Goal: Task Accomplishment & Management: Complete application form

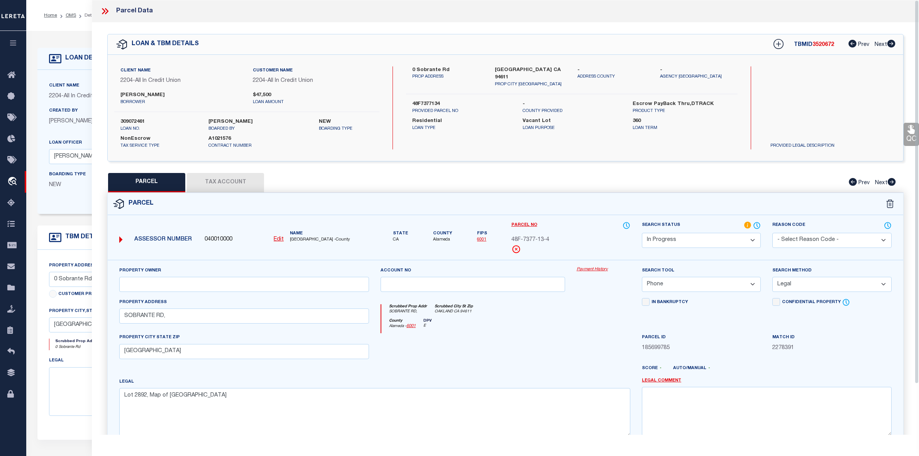
select select "200"
select select "IP"
select select "PHN"
select select "LEG"
select select "44319"
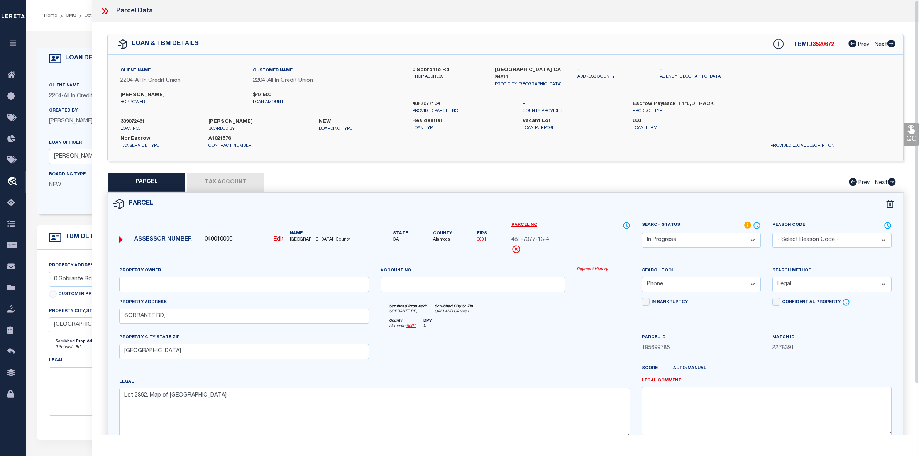
select select "400"
select select "10"
select select "NonEscrow"
click at [72, 15] on link "OMS" at bounding box center [71, 15] width 10 height 5
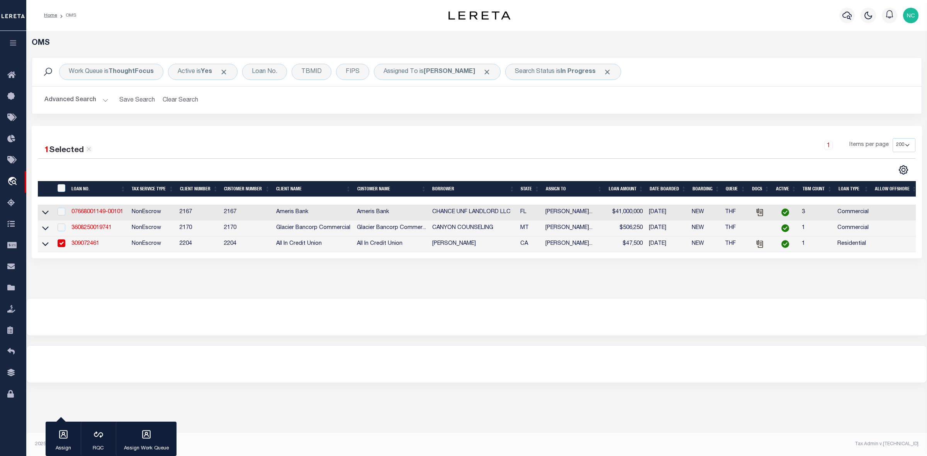
click at [85, 246] on link "309072461" at bounding box center [85, 243] width 28 height 5
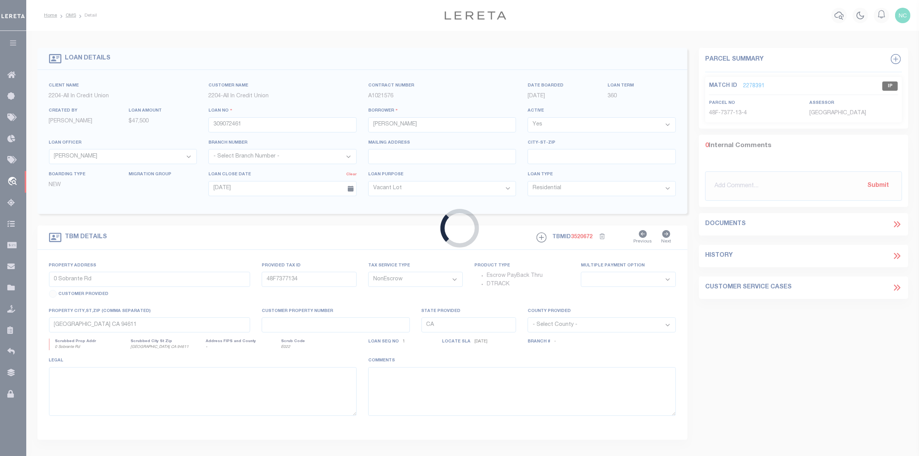
select select
select select "44319"
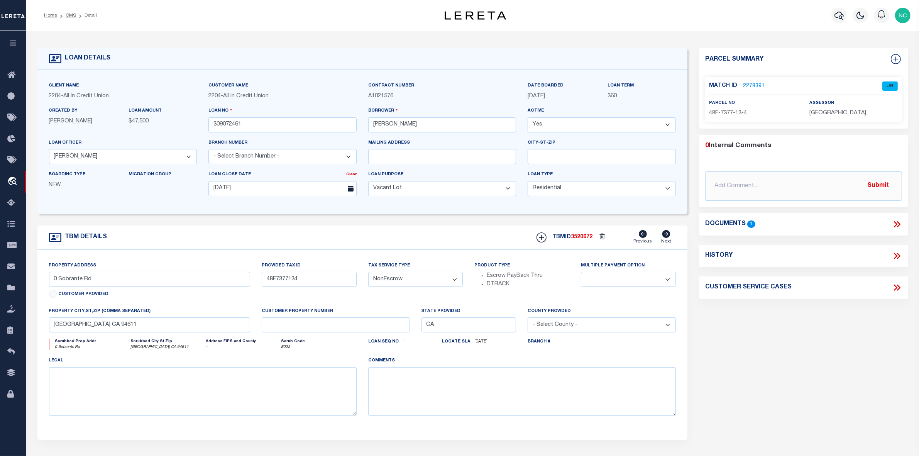
click at [751, 82] on link "2278391" at bounding box center [754, 86] width 22 height 8
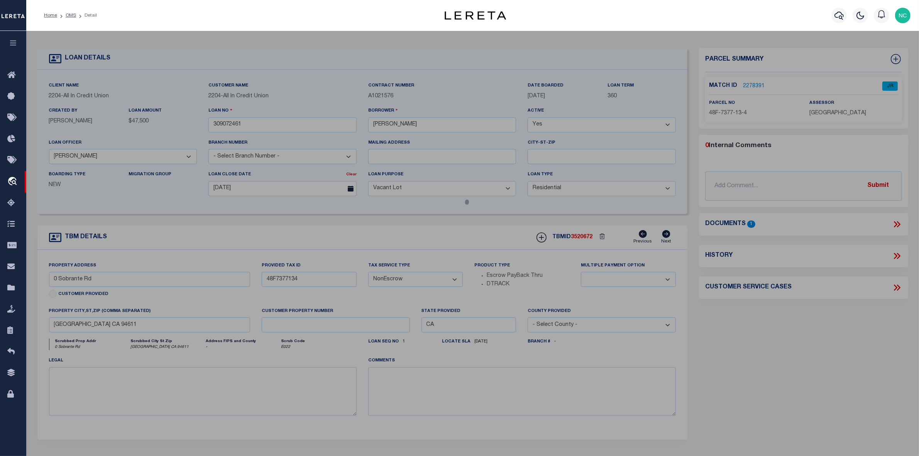
select select "AS"
select select
checkbox input "false"
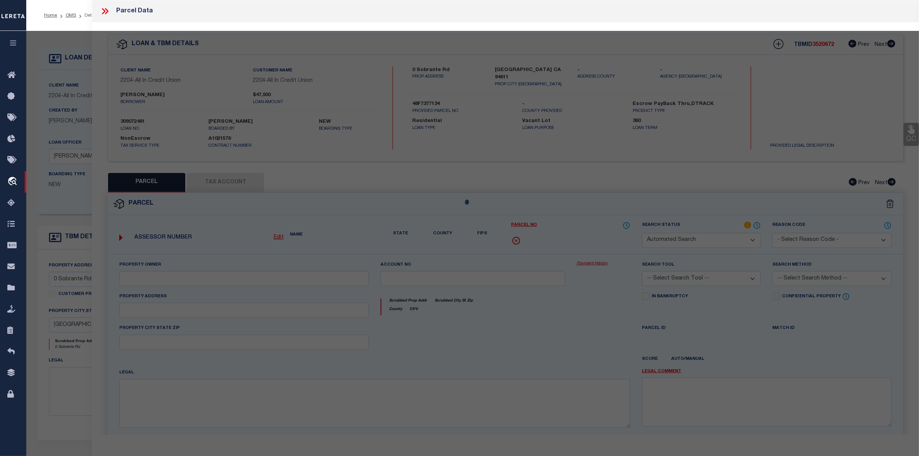
select select "JR"
select select "PHN"
select select "LEG"
type input "SOBRANTE RD,"
type input "OAKLAND, CA 94611"
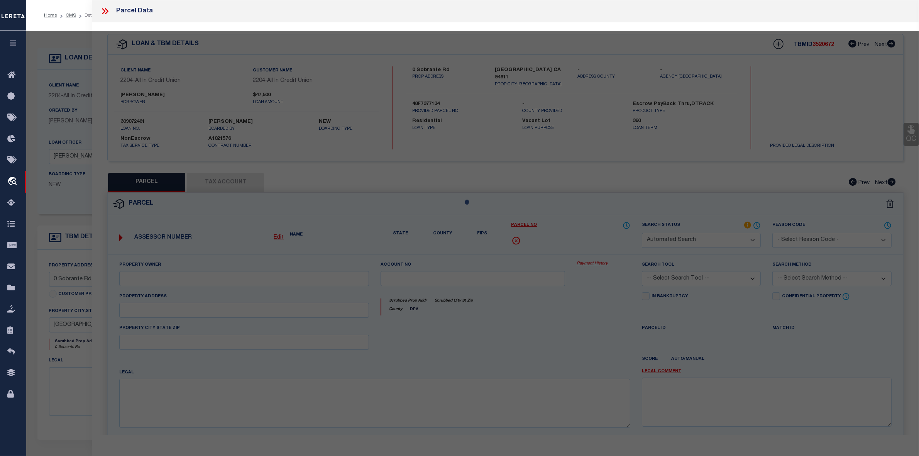
type textarea "Lot 2892, Map of Thorndale"
type textarea "HI Team unable to match the Tax account id: 48F-7377-13-4 with the edit mask is…"
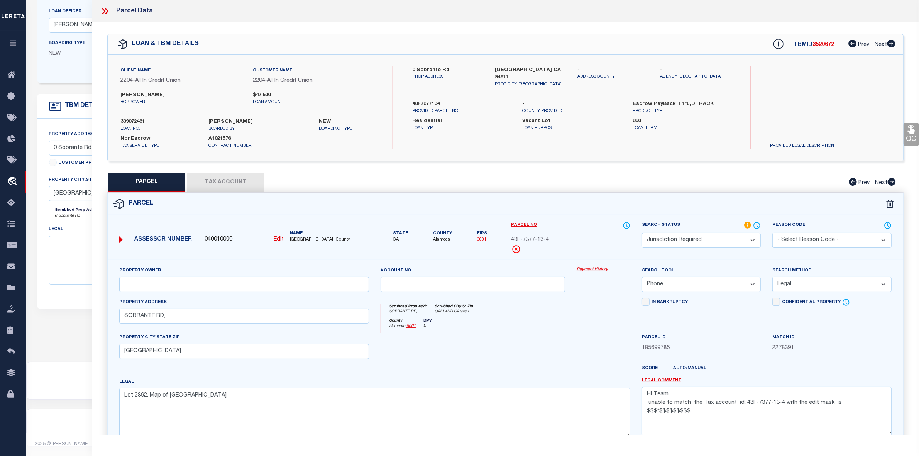
click at [104, 11] on icon at bounding box center [105, 11] width 10 height 10
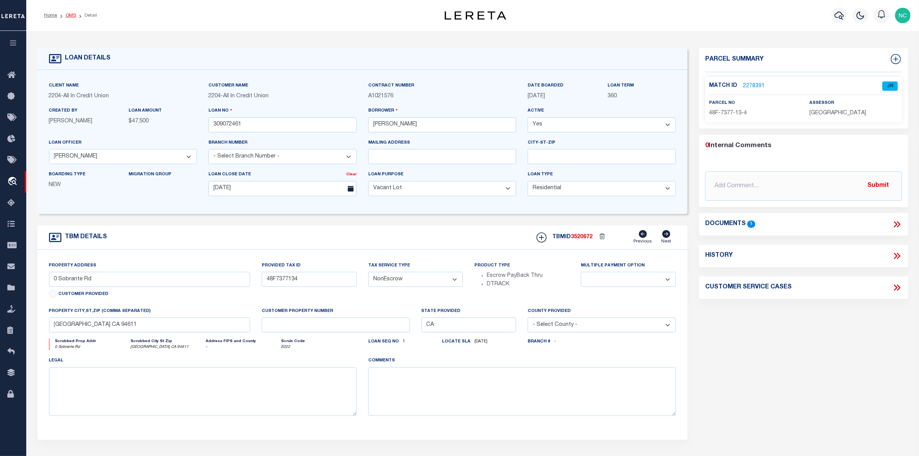
click at [69, 16] on link "OMS" at bounding box center [71, 15] width 10 height 5
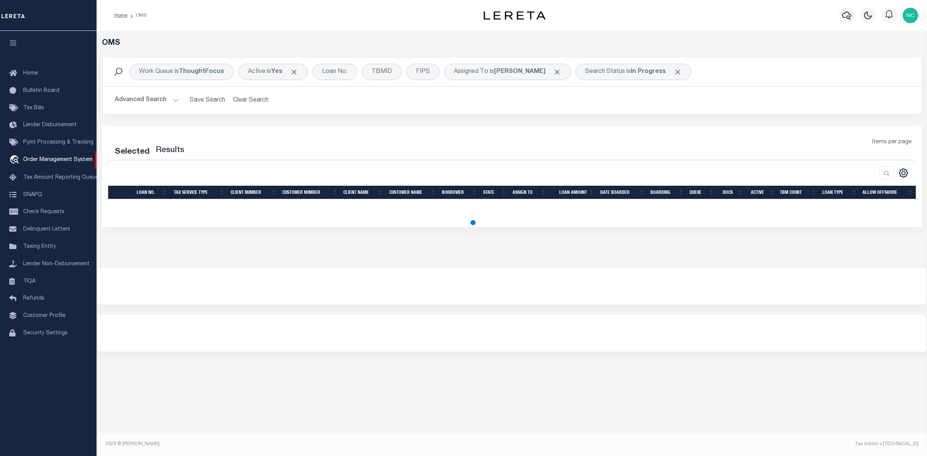
select select "200"
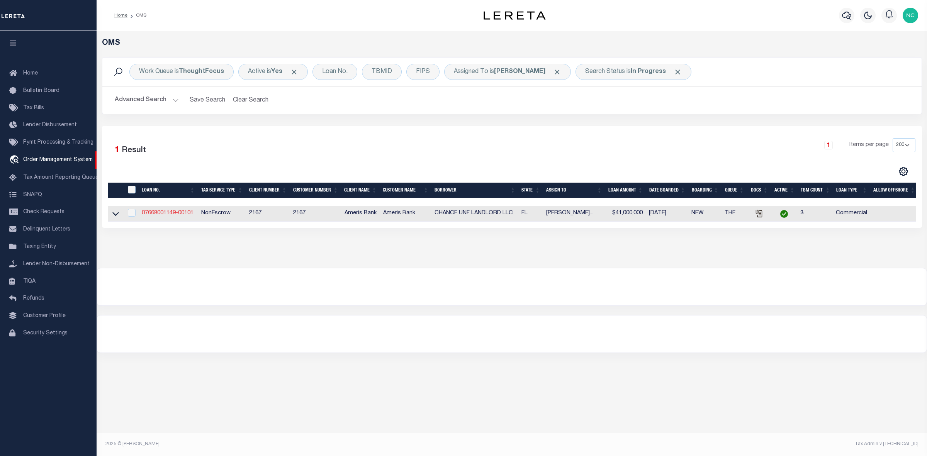
click at [175, 215] on link "07668001149-00101" at bounding box center [168, 212] width 52 height 5
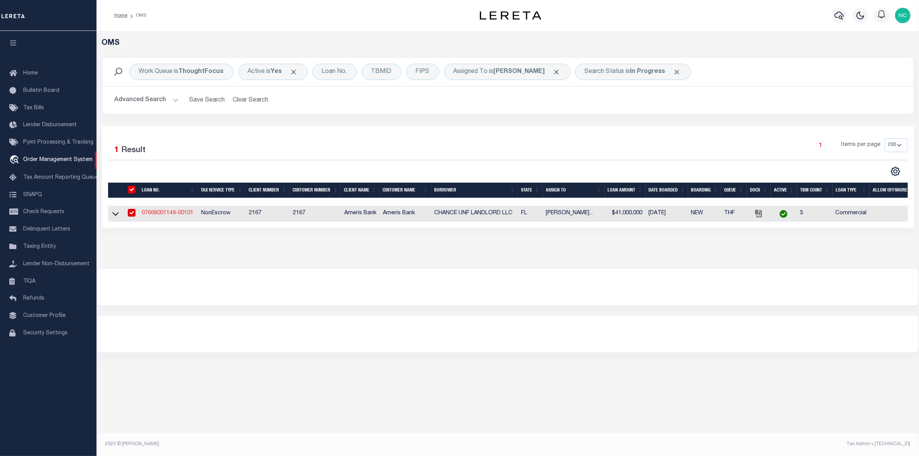
type input "07668001149-00101"
type input "CHANCE UNF LANDLORD LLC"
select select
type input "3460 BEACH BLVD OFC 100"
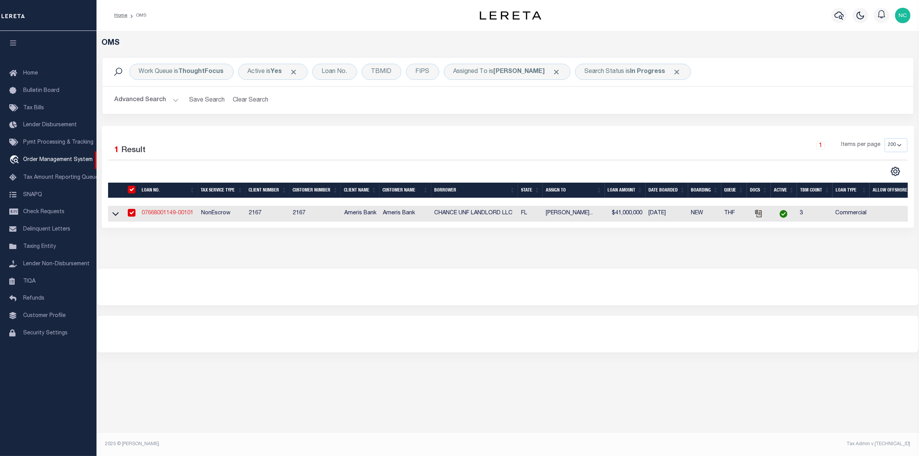
type input "JACKSONVILLE FL 32207-3868"
type input "09/17/2025"
select select "20"
select select "NonEscrow"
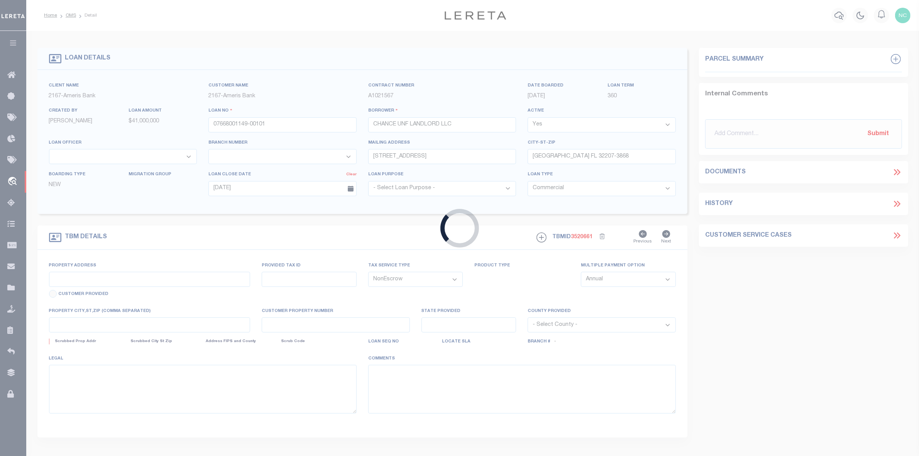
type input "4929 FIRST COAST TECH PKWY"
select select
type input "JACKSONVILLE FL 32224-4691"
type input "17 3970-0477"
type input "FL"
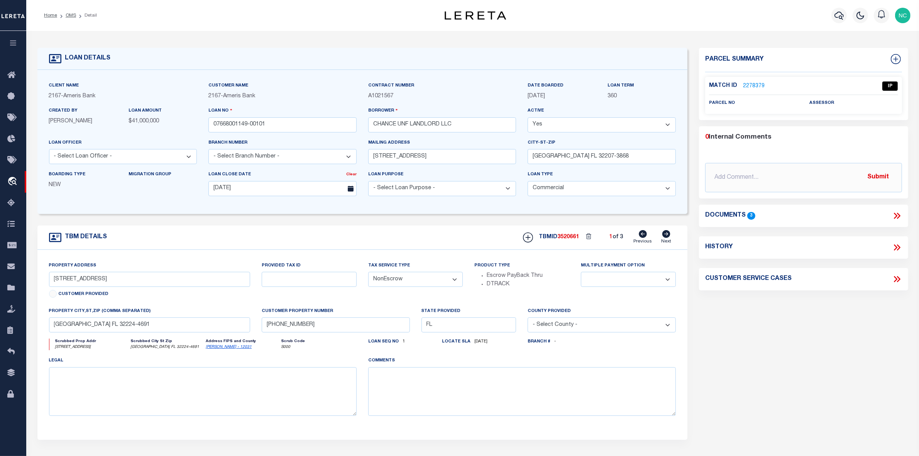
click at [753, 85] on link "2278379" at bounding box center [754, 86] width 22 height 8
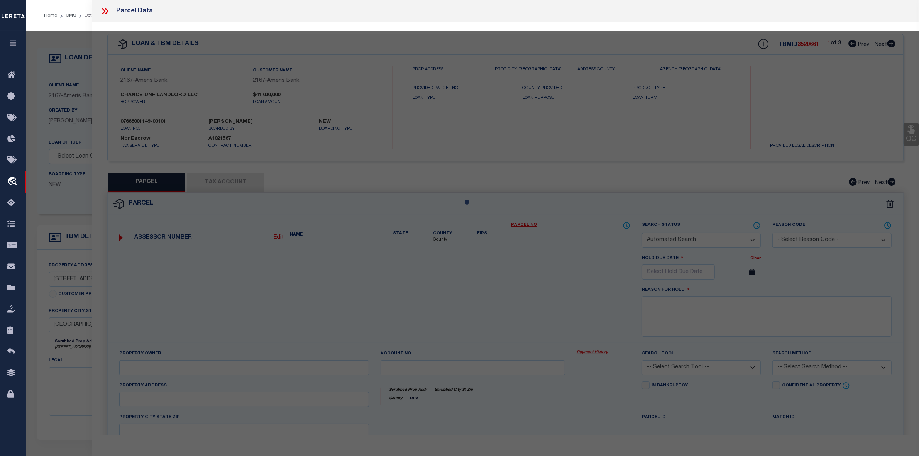
checkbox input "false"
select select "IP"
checkbox input "false"
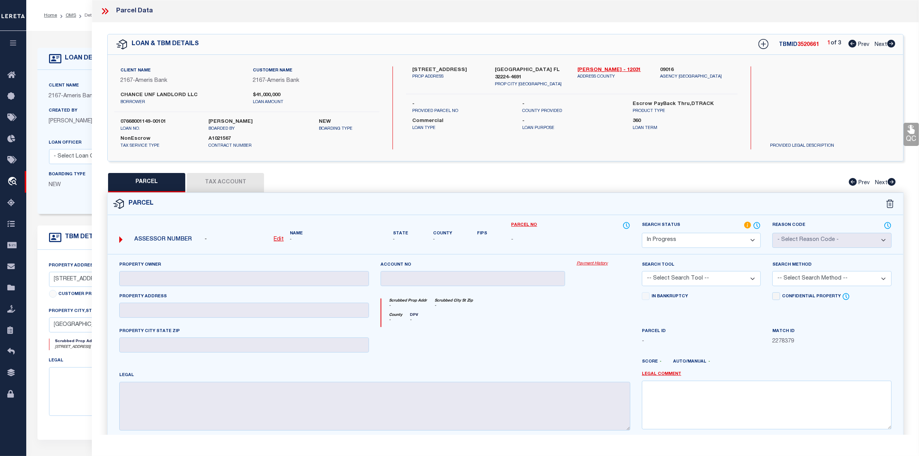
click at [673, 241] on select "Automated Search Bad Parcel Complete Duplicate Parcel High Dollar Reporting In …" at bounding box center [701, 240] width 119 height 15
select select "NP"
click at [642, 233] on select "Automated Search Bad Parcel Complete Duplicate Parcel High Dollar Reporting In …" at bounding box center [701, 240] width 119 height 15
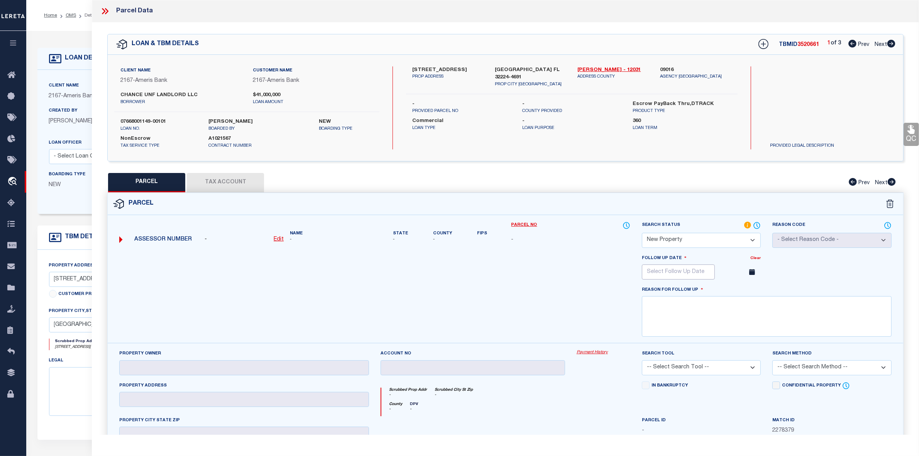
click at [676, 269] on input "text" at bounding box center [678, 271] width 73 height 15
click at [754, 291] on icon at bounding box center [754, 288] width 5 height 5
select select "11"
click at [754, 291] on icon at bounding box center [754, 288] width 5 height 5
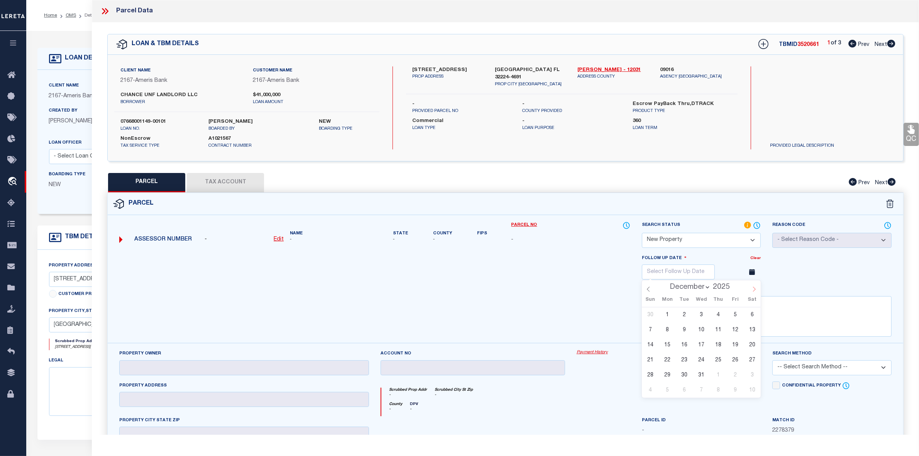
type input "2026"
select select "0"
click at [685, 332] on span "6" at bounding box center [684, 329] width 15 height 15
type input "01/06/2026"
click at [685, 317] on textarea at bounding box center [767, 316] width 250 height 41
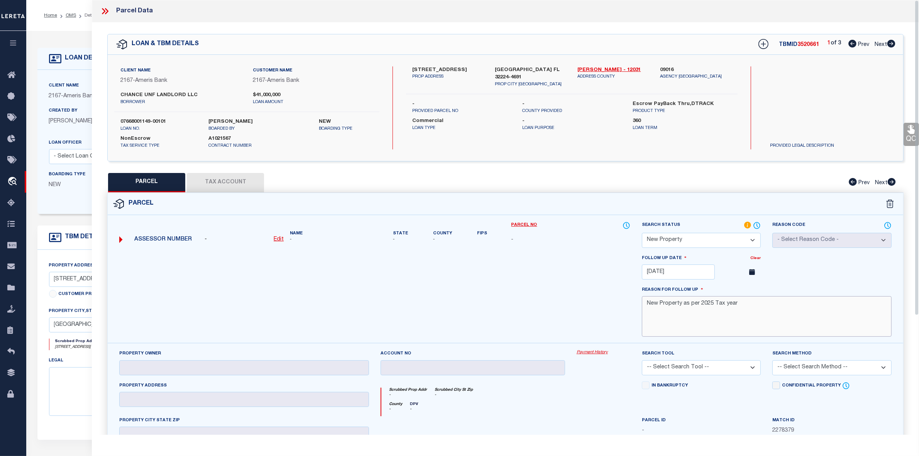
click at [700, 309] on textarea "New Property as per 2025 Tax year" at bounding box center [767, 316] width 250 height 41
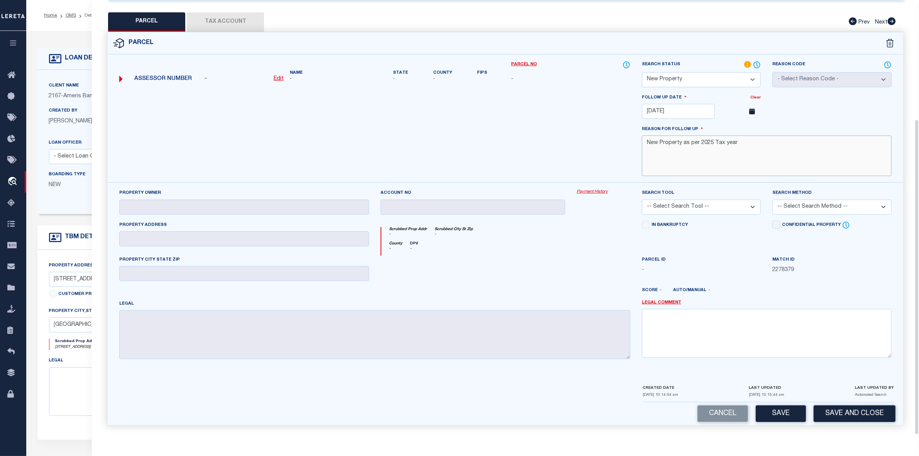
type textarea "New Property as per 2025 Tax year"
click at [686, 395] on div "CREATED DATE 10/08/2025 10:14:54 am LAST UPDATED 10/08/2025 10:15:44 am LAST UP…" at bounding box center [768, 393] width 251 height 19
click at [688, 327] on textarea at bounding box center [767, 333] width 250 height 49
paste textarea "New Property as per 2025 Tax year"
type textarea "New Property as per 2025 Tax year"
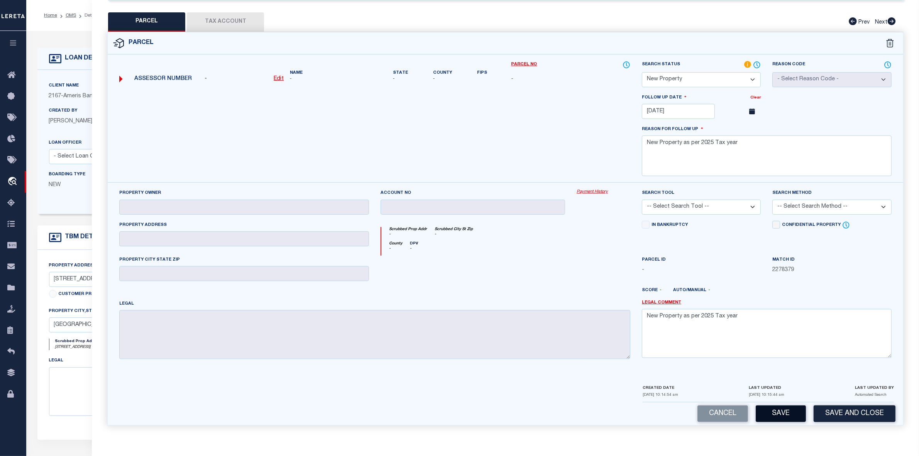
click at [783, 414] on button "Save" at bounding box center [781, 413] width 50 height 17
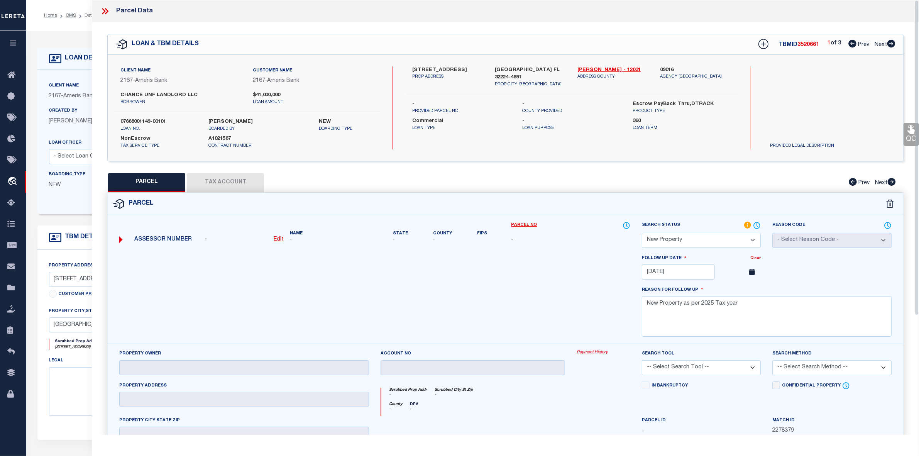
select select "AS"
checkbox input "false"
select select "NP"
type input "01/06/2026"
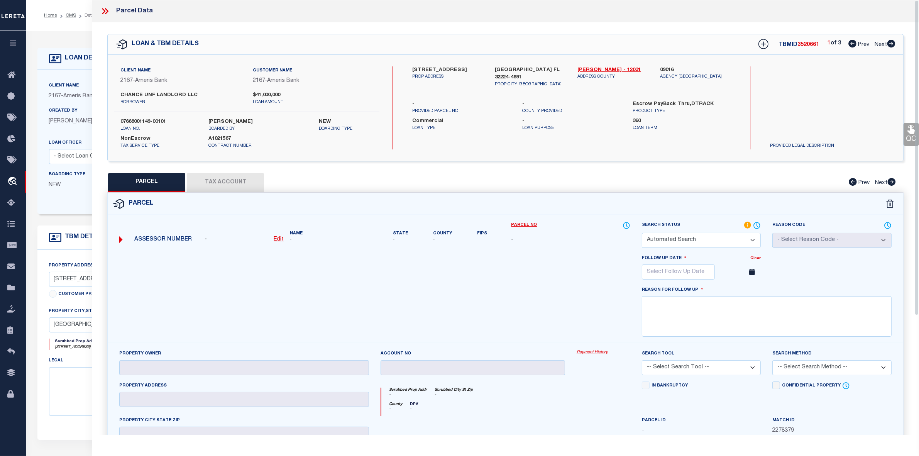
type textarea "New Property as per 2025 Tax year"
checkbox input "false"
type textarea "New Property as per 2025 Tax year"
click at [890, 42] on icon at bounding box center [892, 44] width 8 height 8
select select "AS"
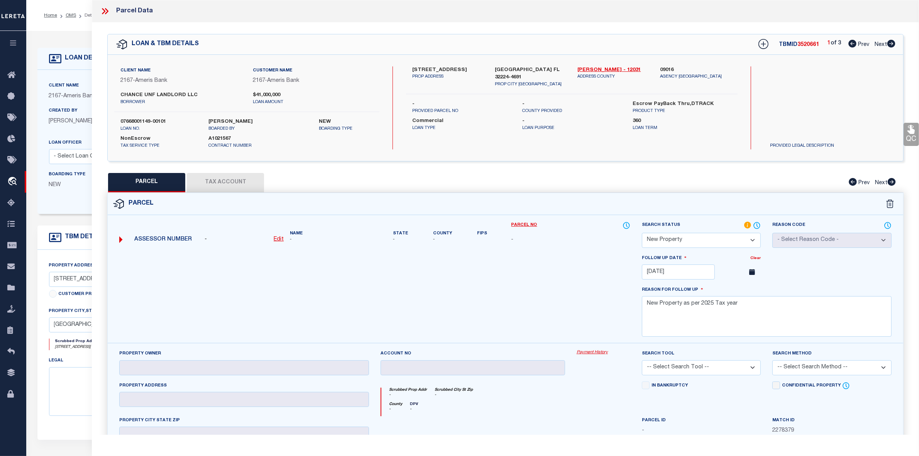
checkbox input "false"
select select "IP"
checkbox input "false"
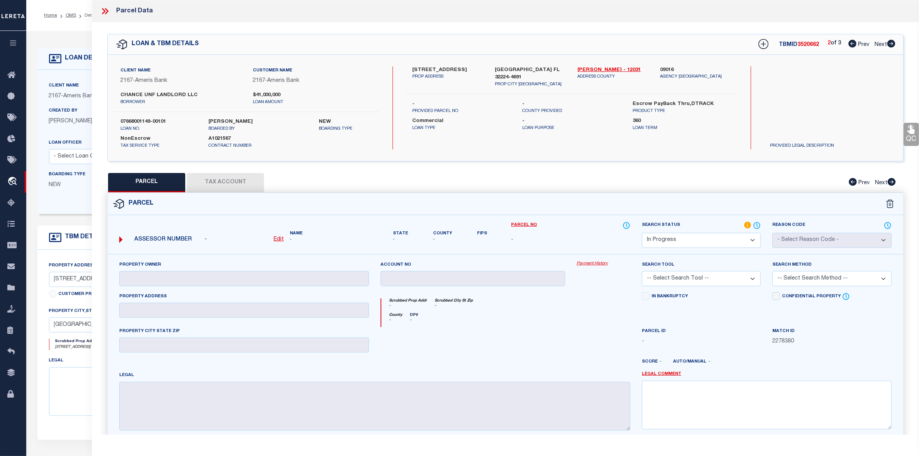
click at [890, 42] on icon at bounding box center [892, 44] width 8 height 8
select select "AS"
checkbox input "false"
select select "IP"
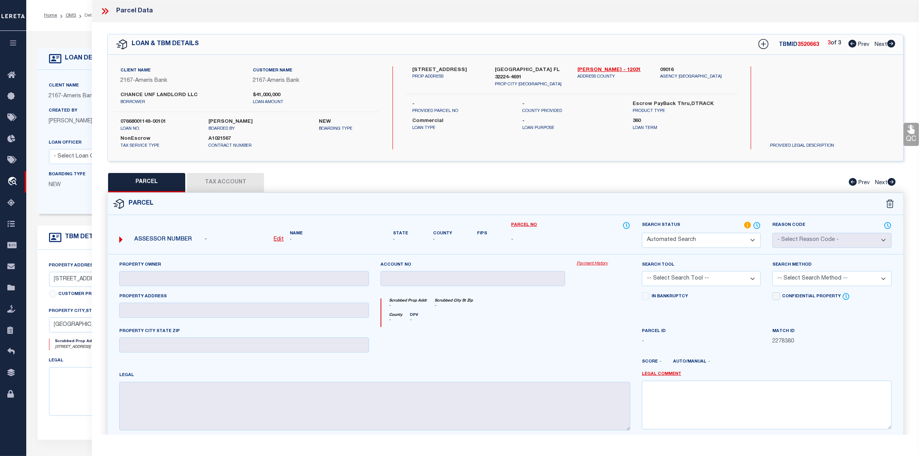
checkbox input "false"
click at [853, 43] on icon at bounding box center [853, 44] width 8 height 8
select select "AS"
checkbox input "false"
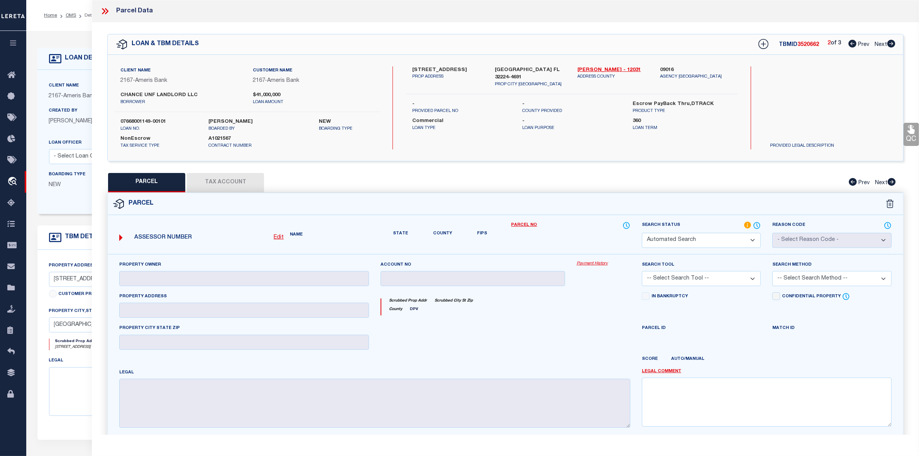
select select "IP"
checkbox input "false"
click at [853, 43] on icon at bounding box center [853, 44] width 8 height 8
select select "AS"
checkbox input "false"
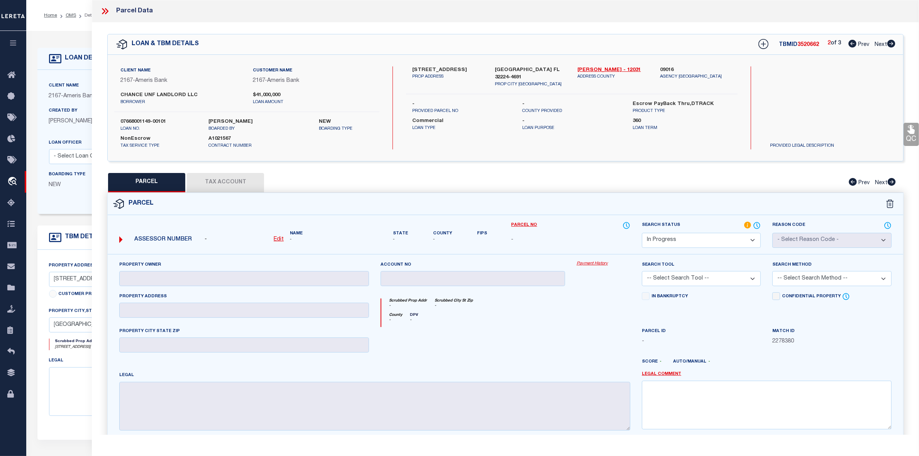
checkbox input "false"
select select "NP"
type input "01/06/2026"
type textarea "New Property as per 2025 Tax year"
checkbox input "false"
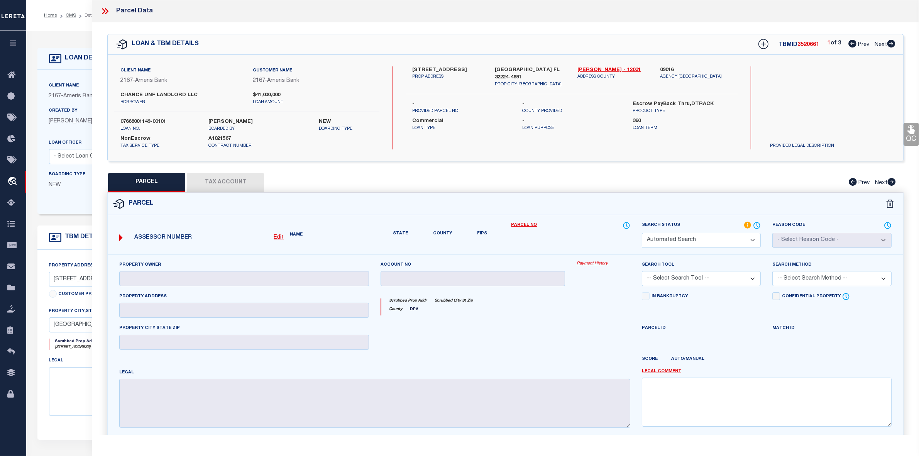
type textarea "New Property as per 2025 Tax year"
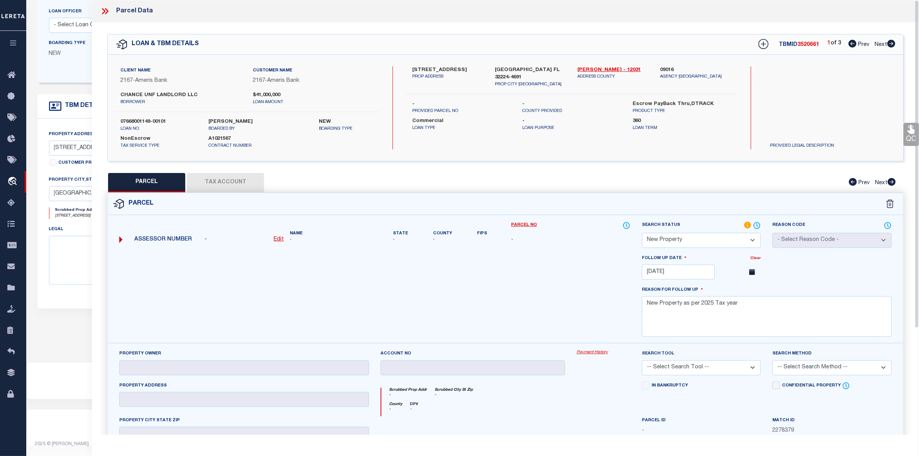
click at [107, 10] on icon at bounding box center [106, 11] width 3 height 6
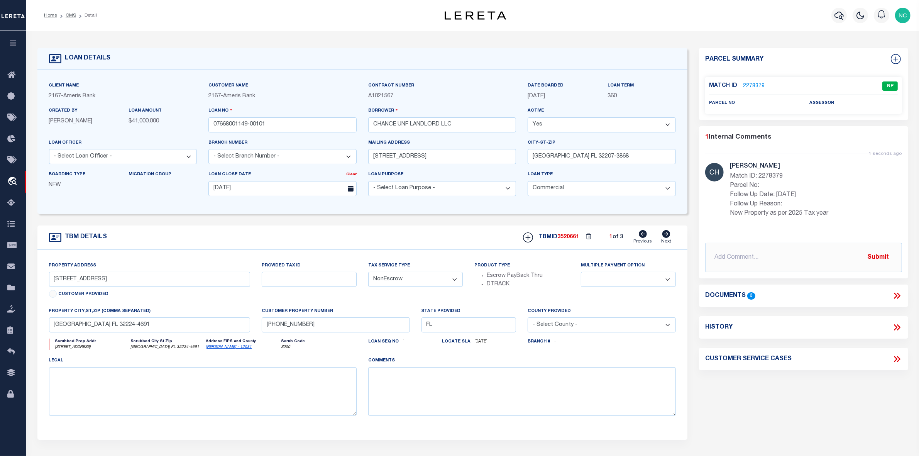
click at [755, 83] on link "2278379" at bounding box center [754, 86] width 22 height 8
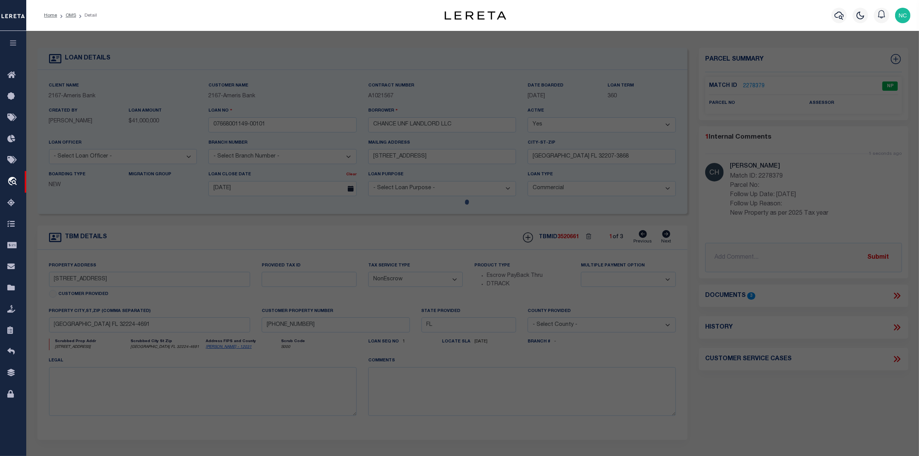
select select "AS"
checkbox input "false"
select select "NP"
type input "01/06/2026"
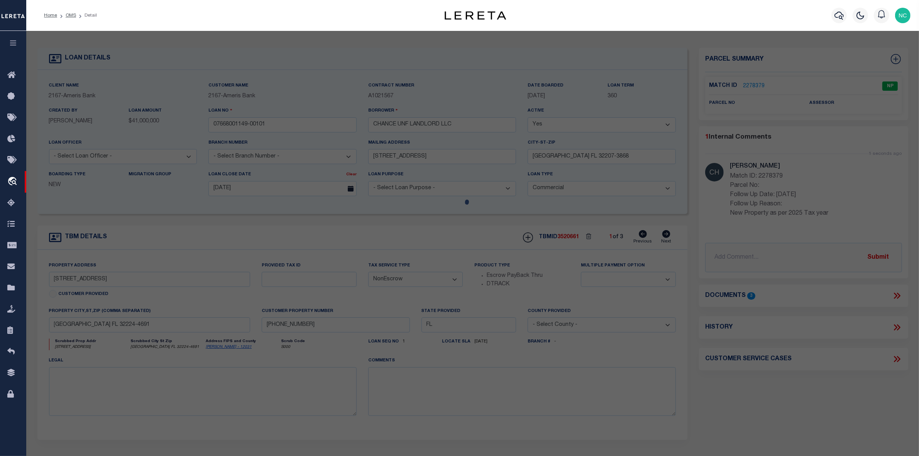
type textarea "New Property as per 2025 Tax year"
checkbox input "false"
type textarea "New Property as per 2025 Tax year"
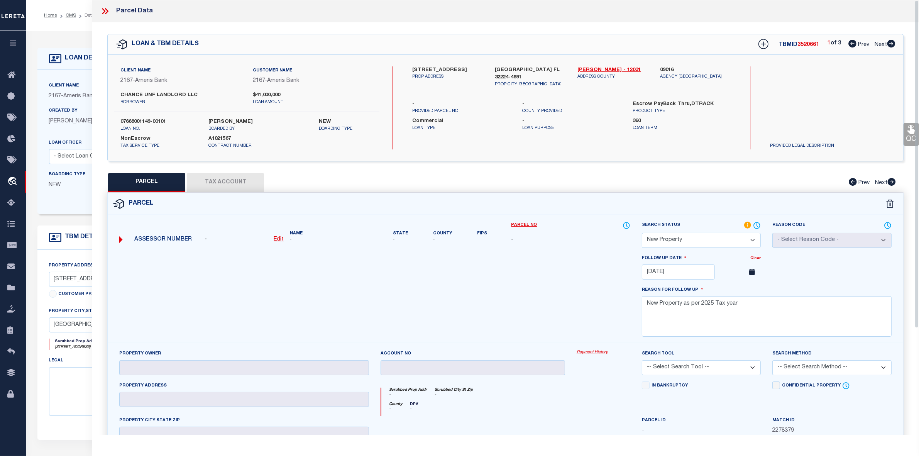
click at [891, 44] on icon at bounding box center [891, 44] width 8 height 8
select select "AS"
checkbox input "false"
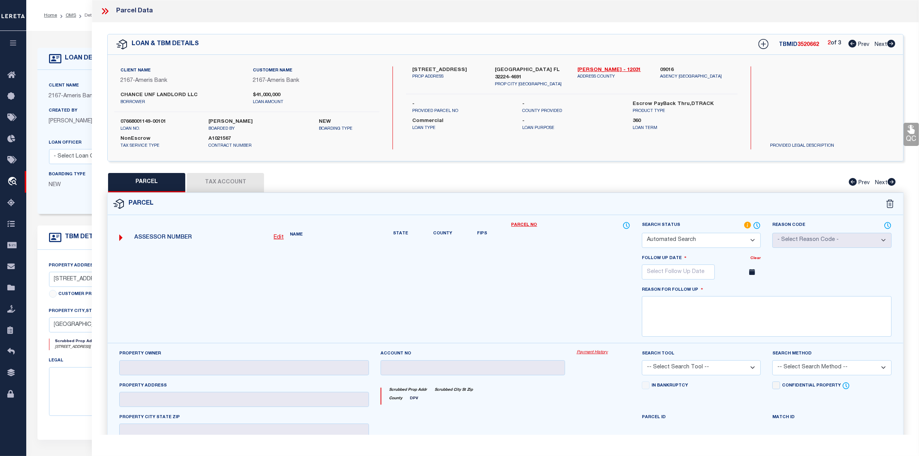
select select "IP"
checkbox input "false"
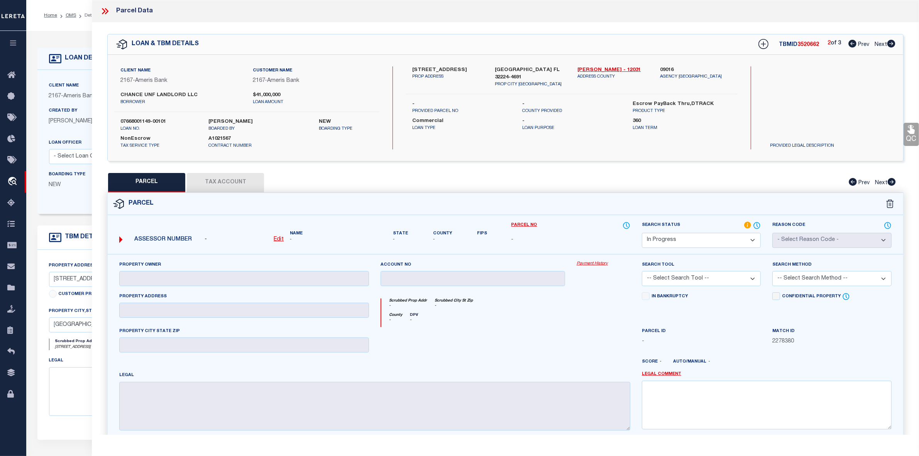
click at [701, 242] on select "Automated Search Bad Parcel Complete Duplicate Parcel High Dollar Reporting In …" at bounding box center [701, 240] width 119 height 15
click at [851, 42] on icon at bounding box center [853, 44] width 8 height 8
select select "AS"
checkbox input "false"
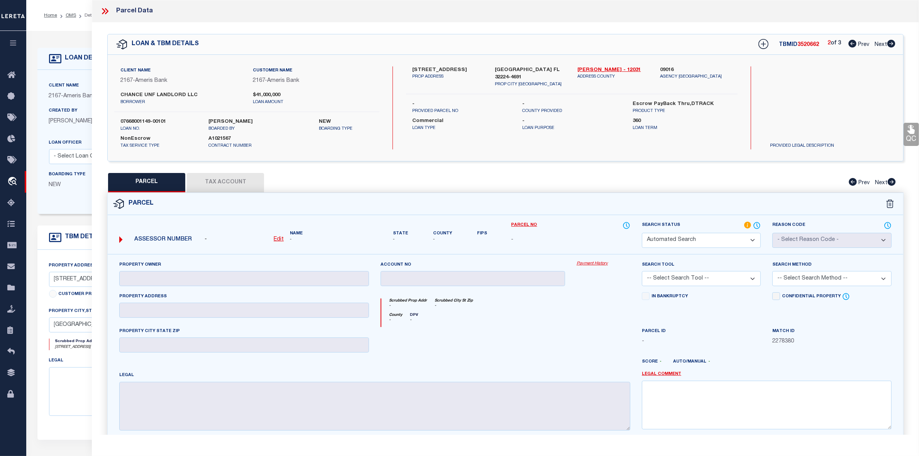
select select "NP"
type input "01/06/2026"
type textarea "New Property as per 2025 Tax year"
checkbox input "false"
type textarea "New Property as per 2025 Tax year"
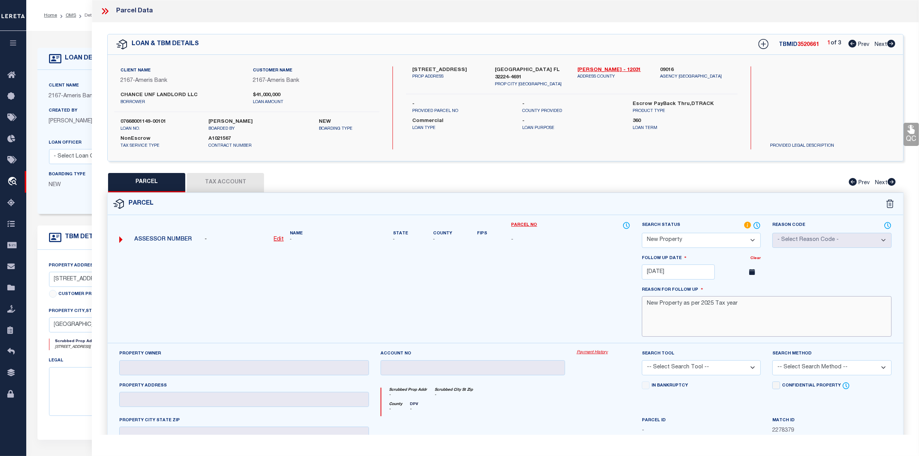
click at [686, 303] on textarea "New Property as per 2025 Tax year" at bounding box center [767, 316] width 250 height 41
click at [892, 42] on icon at bounding box center [892, 44] width 8 height 8
select select "AS"
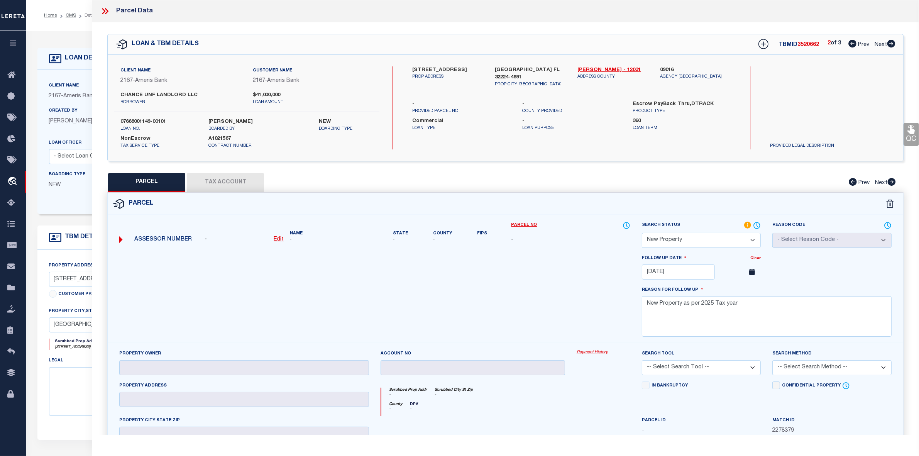
checkbox input "false"
select select "IP"
checkbox input "false"
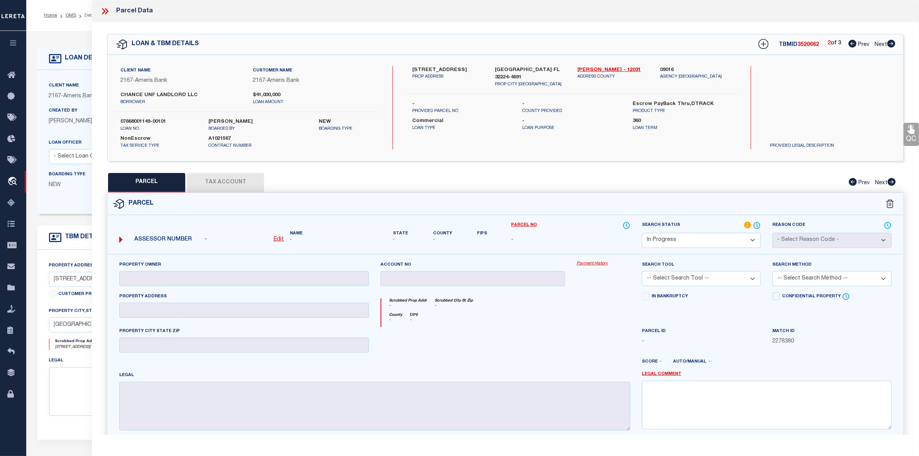
click at [684, 236] on select "Automated Search Bad Parcel Complete Duplicate Parcel High Dollar Reporting In …" at bounding box center [701, 240] width 119 height 15
select select "NP"
click at [642, 233] on select "Automated Search Bad Parcel Complete Duplicate Parcel High Dollar Reporting In …" at bounding box center [701, 240] width 119 height 15
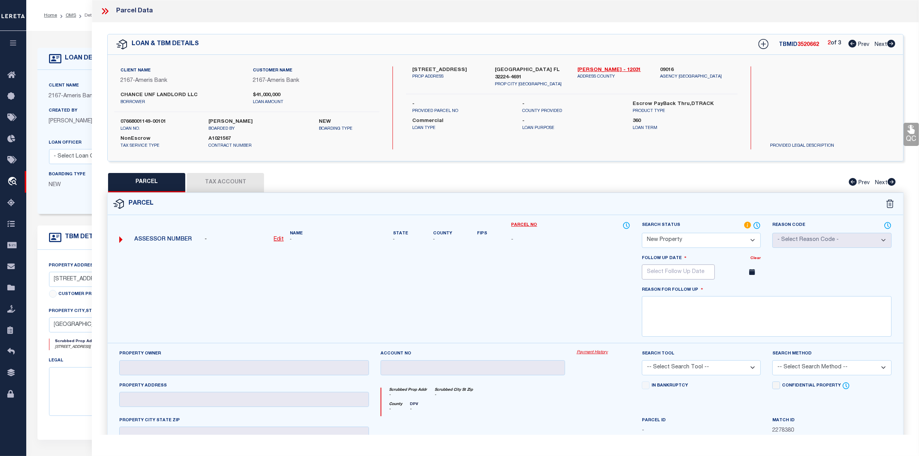
click at [667, 266] on input "text" at bounding box center [678, 271] width 73 height 15
click at [754, 290] on icon at bounding box center [754, 288] width 5 height 5
select select "11"
click at [754, 290] on icon at bounding box center [754, 288] width 5 height 5
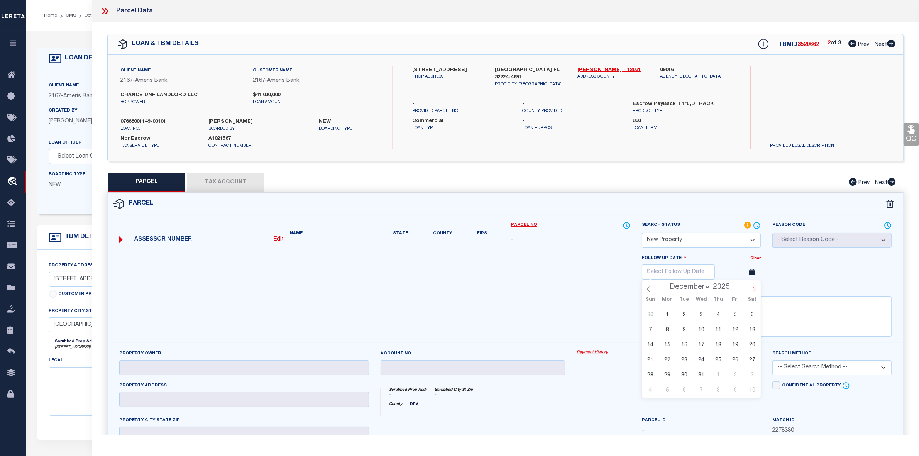
type input "2026"
select select "0"
click at [685, 333] on span "6" at bounding box center [684, 329] width 15 height 15
type input "01/06/2026"
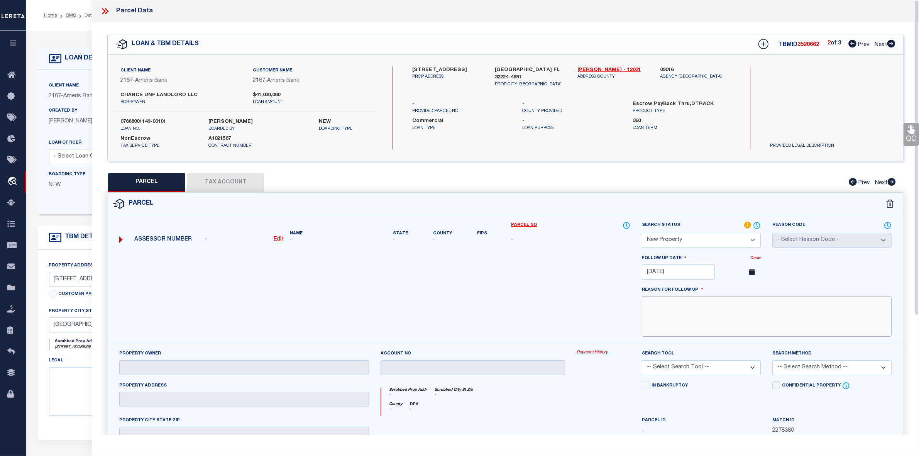
click at [684, 323] on textarea at bounding box center [767, 316] width 250 height 41
paste textarea "New Property as per 2025 Tax year"
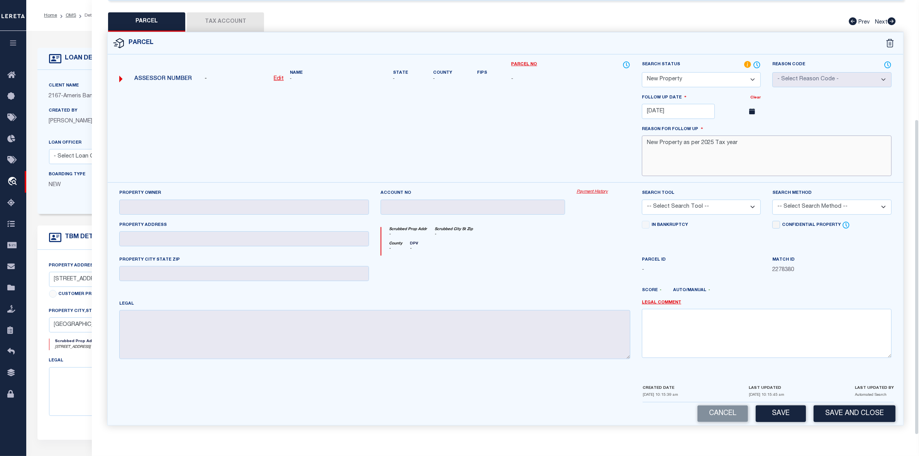
type textarea "New Property as per 2025 Tax year"
click at [702, 343] on textarea at bounding box center [767, 333] width 250 height 49
paste textarea "New Property as per 2025 Tax year"
type textarea "New Property as per 2025 Tax year"
click at [781, 415] on button "Save" at bounding box center [781, 413] width 50 height 17
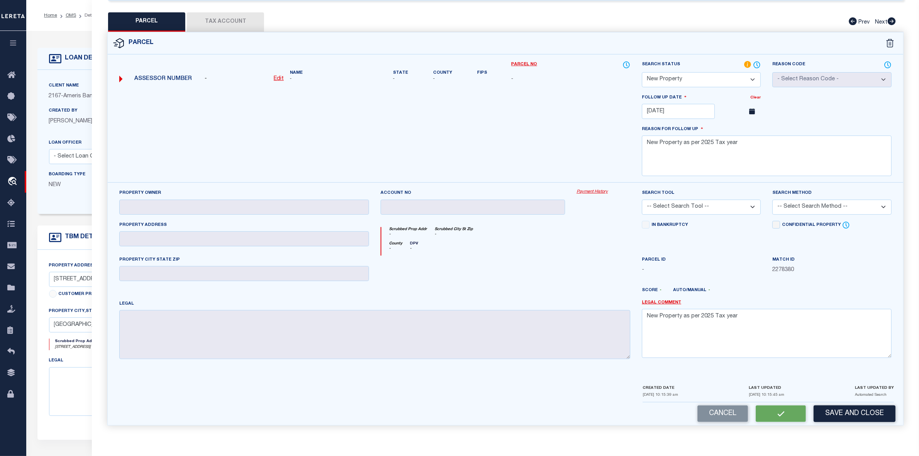
select select "AS"
checkbox input "false"
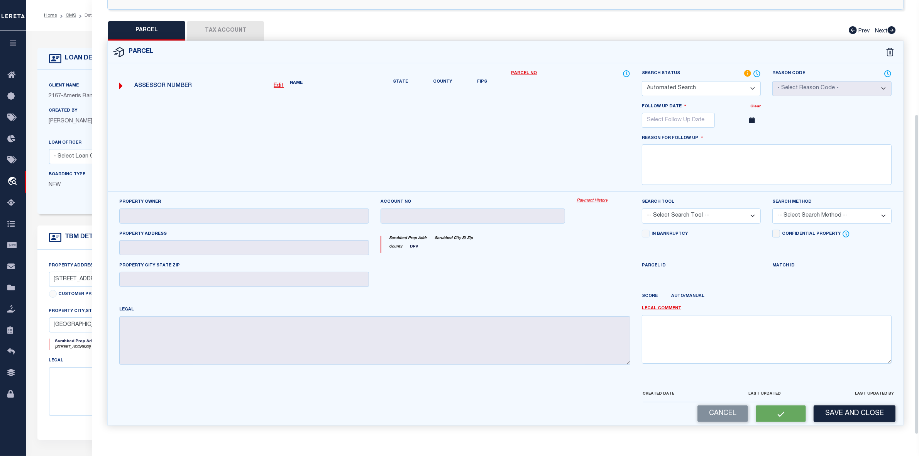
select select "NP"
type input "01/06/2026"
type textarea "New Property as per 2025 Tax year"
checkbox input "false"
type textarea "New Property as per 2025 Tax year"
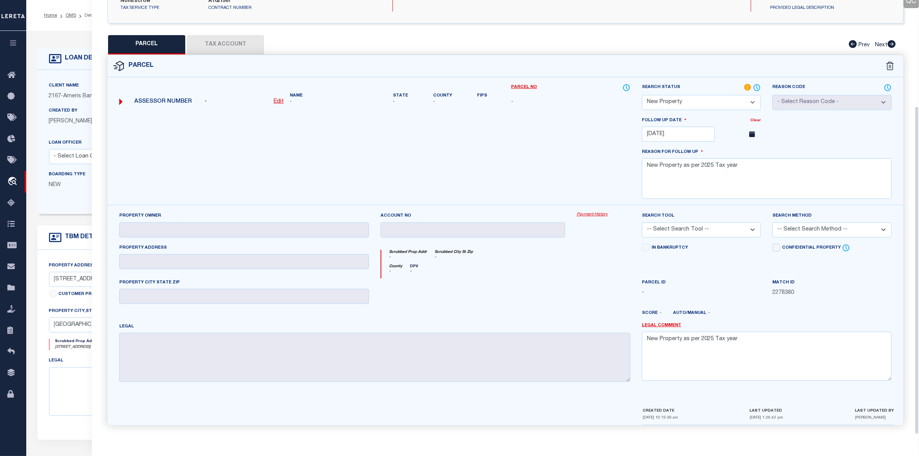
scroll to position [0, 0]
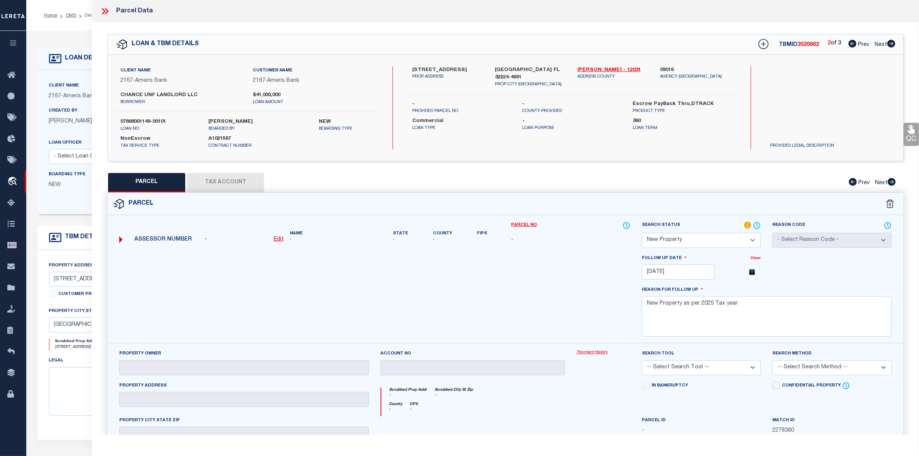
click at [890, 44] on icon at bounding box center [892, 44] width 8 height 8
select select "AS"
checkbox input "false"
select select "IP"
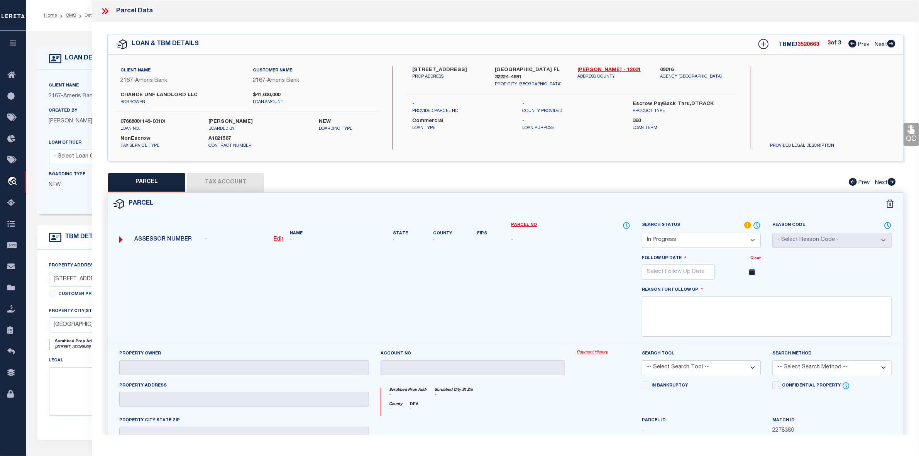
checkbox input "false"
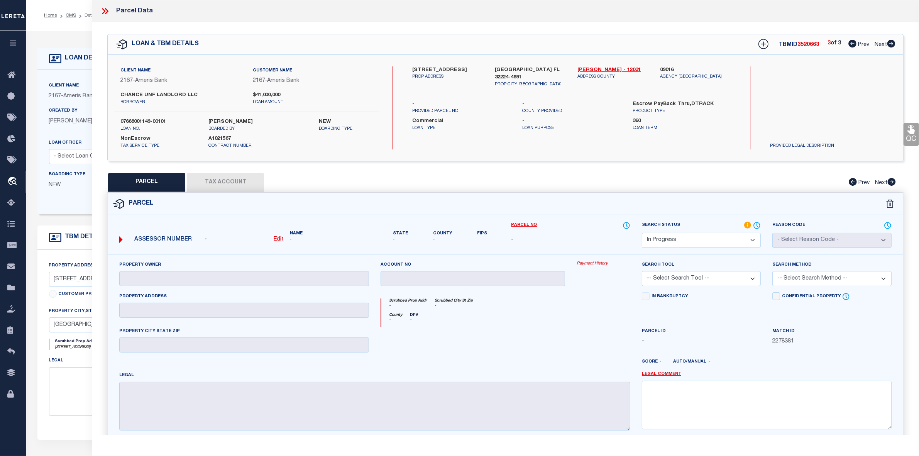
click at [695, 244] on select "Automated Search Bad Parcel Complete Duplicate Parcel High Dollar Reporting In …" at bounding box center [701, 240] width 119 height 15
select select "NP"
click at [642, 233] on select "Automated Search Bad Parcel Complete Duplicate Parcel High Dollar Reporting In …" at bounding box center [701, 240] width 119 height 15
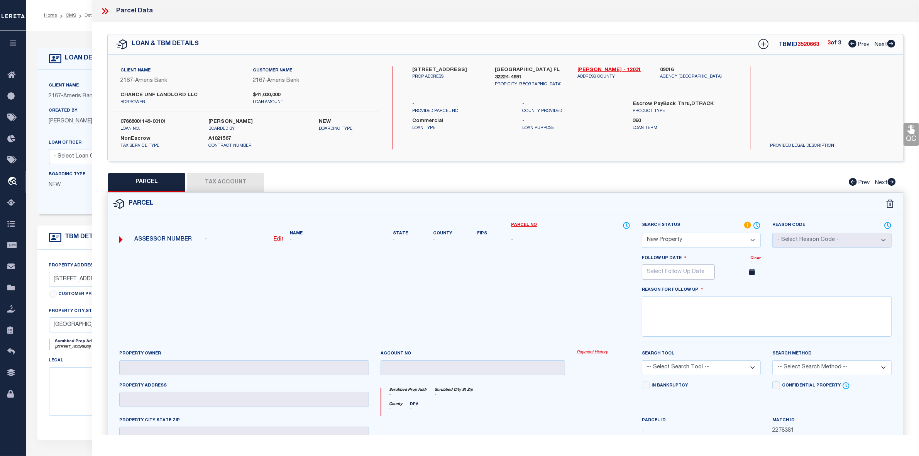
click at [680, 274] on input "text" at bounding box center [678, 271] width 73 height 15
click at [754, 289] on icon at bounding box center [754, 289] width 3 height 5
select select "11"
click at [754, 289] on icon at bounding box center [754, 289] width 3 height 5
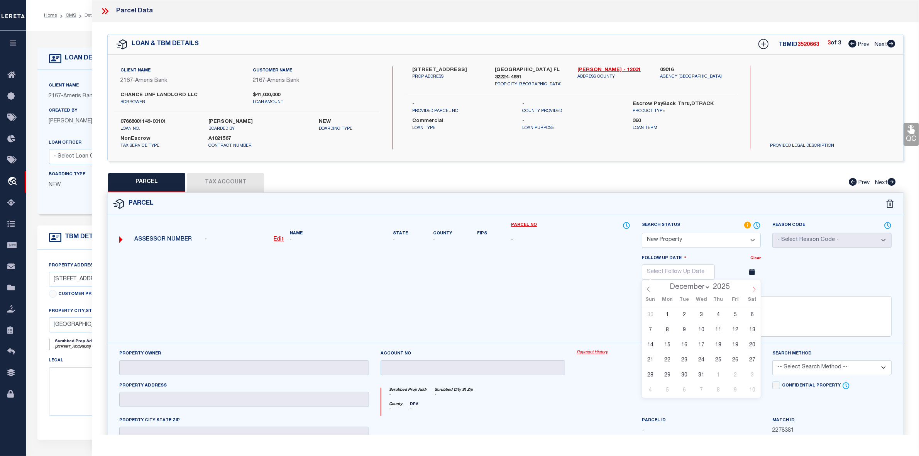
type input "2026"
select select "0"
click at [685, 330] on span "6" at bounding box center [684, 329] width 15 height 15
type input "01/06/2026"
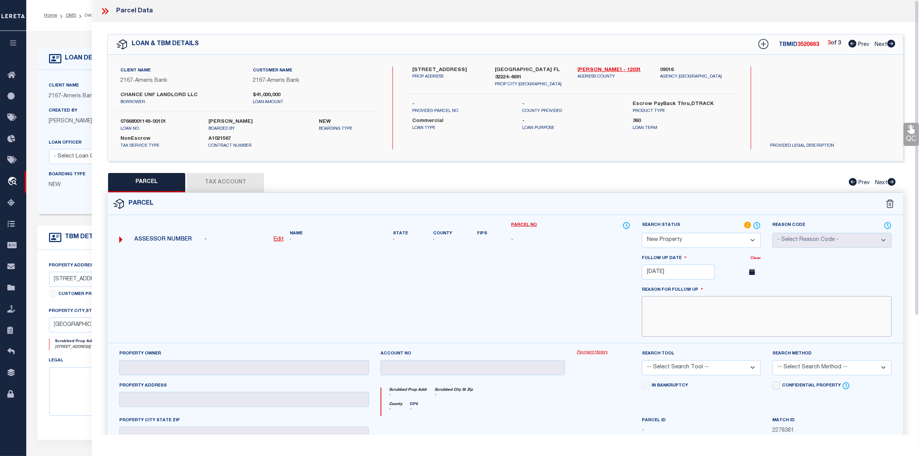
click at [678, 314] on textarea at bounding box center [767, 316] width 250 height 41
paste textarea "New Property as per 2025 Tax year"
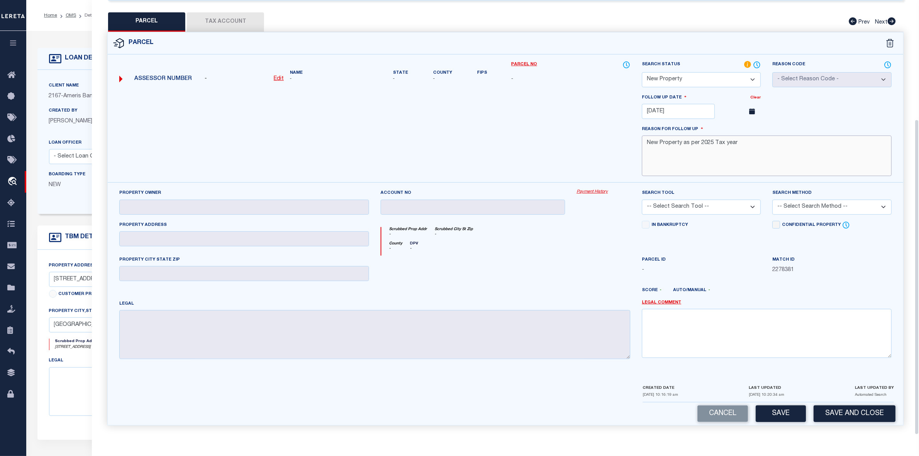
type textarea "New Property as per 2025 Tax year"
click at [691, 340] on textarea at bounding box center [767, 333] width 250 height 49
paste textarea "New Property as per 2025 Tax year"
type textarea "New Property as per 2025 Tax year"
click at [781, 411] on button "Save" at bounding box center [781, 413] width 50 height 17
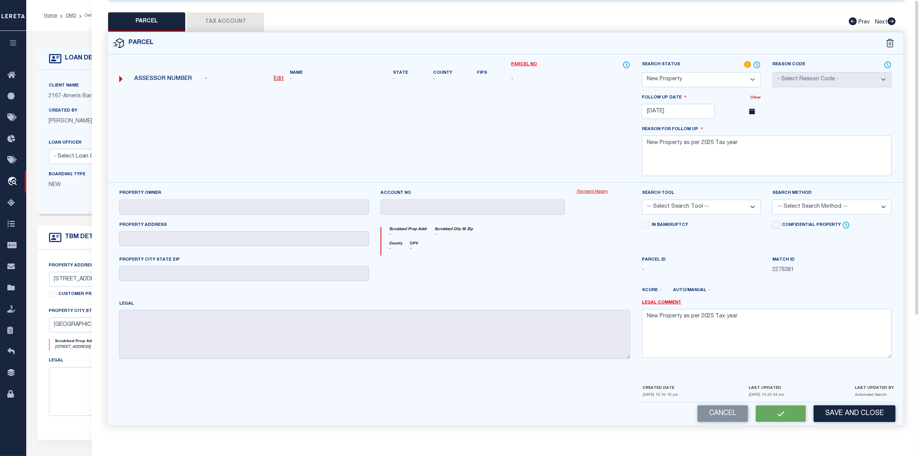
scroll to position [0, 0]
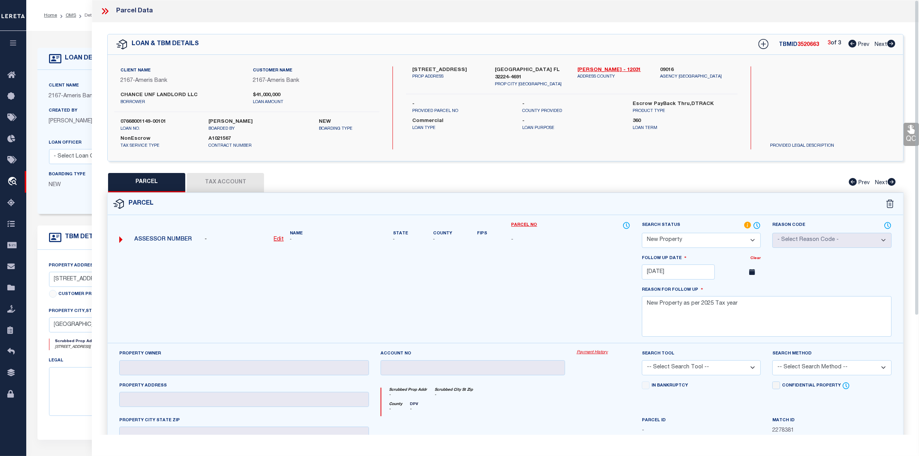
select select "AS"
checkbox input "false"
select select "NP"
type input "01/06/2026"
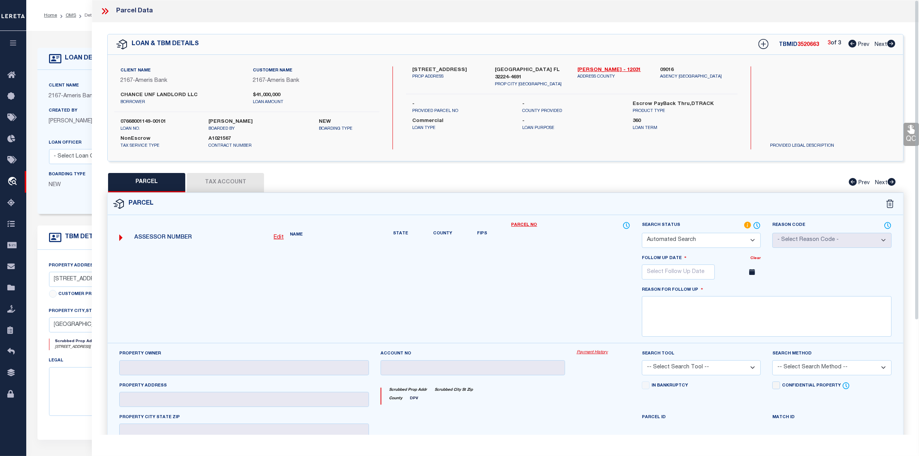
type textarea "New Property as per 2025 Tax year"
checkbox input "false"
type textarea "New Property as per 2025 Tax year"
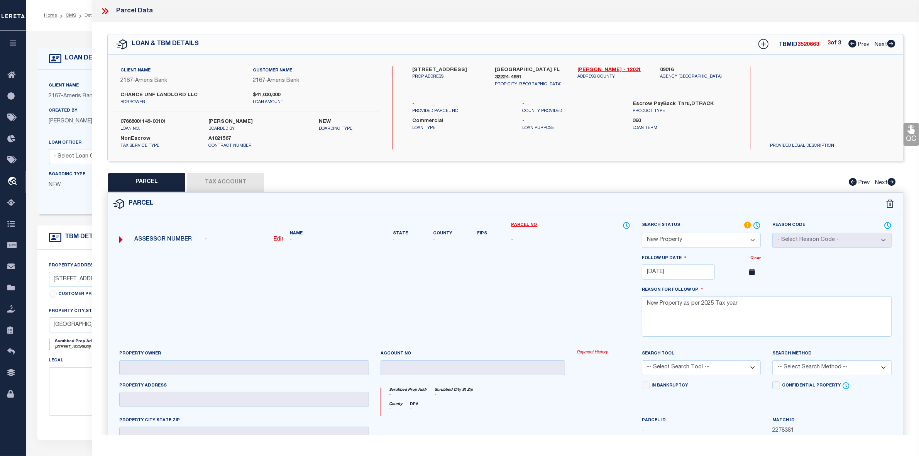
click at [108, 10] on icon at bounding box center [105, 11] width 10 height 10
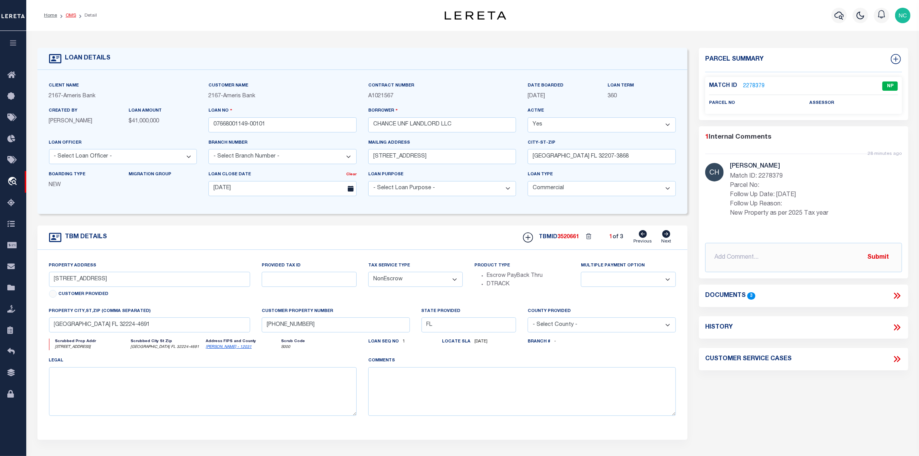
click at [73, 14] on link "OMS" at bounding box center [71, 15] width 10 height 5
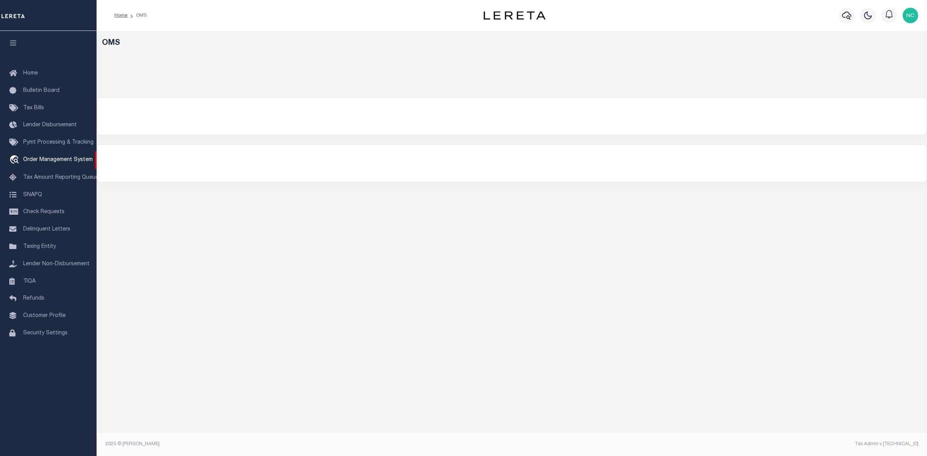
select select "200"
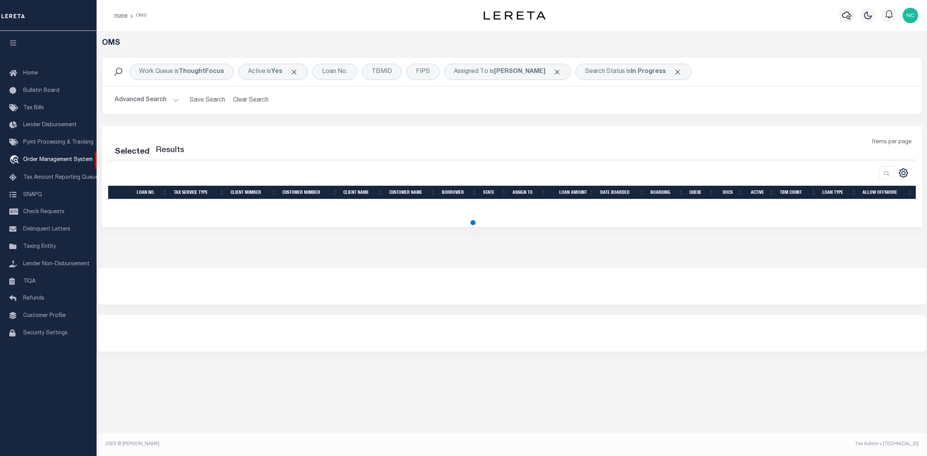
select select "200"
